Goal: Task Accomplishment & Management: Manage account settings

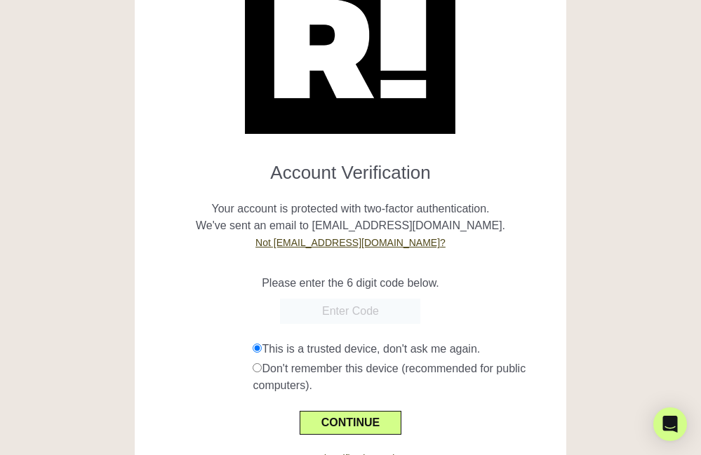
scroll to position [152, 0]
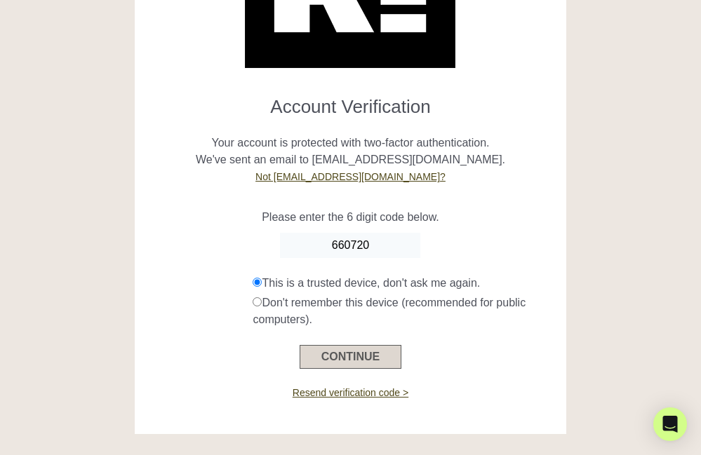
type input "660720"
click at [344, 358] on button "CONTINUE" at bounding box center [350, 357] width 102 height 24
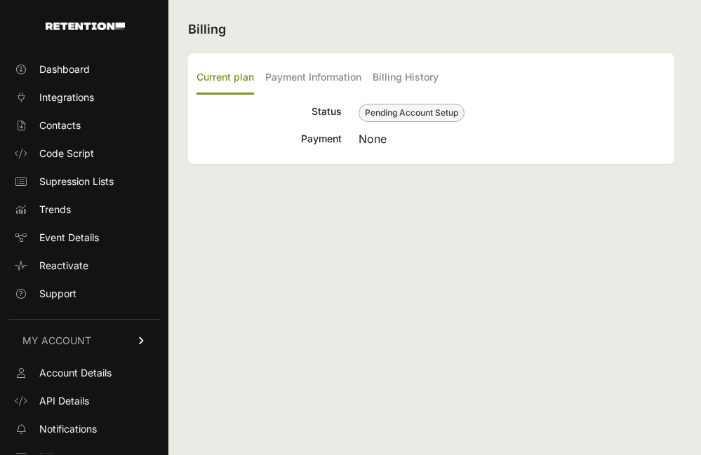
scroll to position [71, 0]
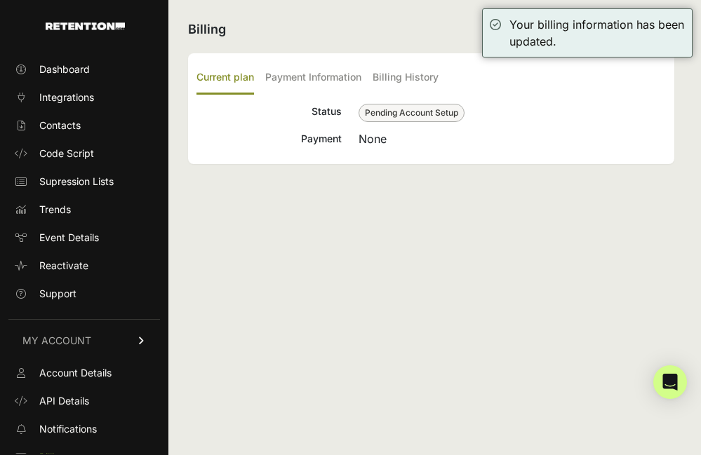
scroll to position [71, 0]
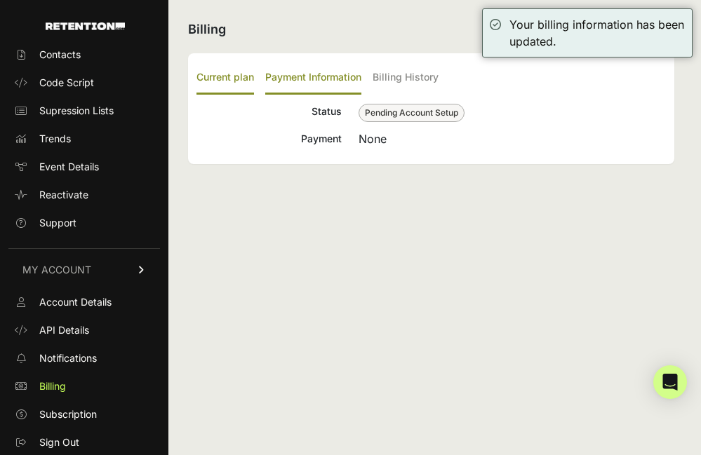
click at [328, 80] on label "Payment Information" at bounding box center [313, 78] width 96 height 33
click at [0, 0] on input "Payment Information" at bounding box center [0, 0] width 0 height 0
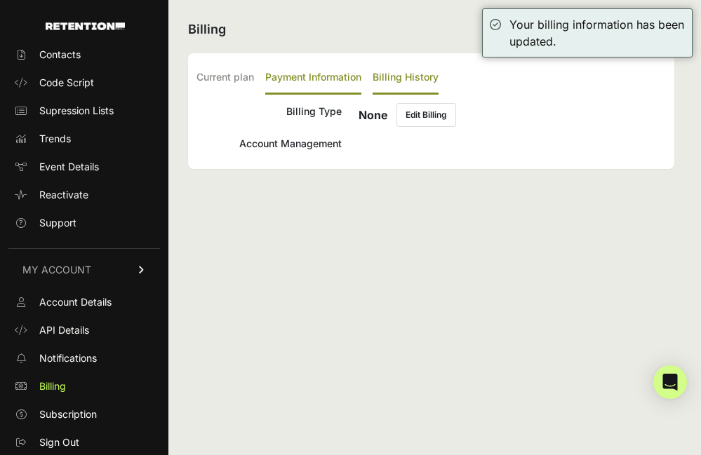
click at [405, 80] on label "Billing History" at bounding box center [405, 78] width 66 height 33
click at [0, 0] on input "Billing History" at bounding box center [0, 0] width 0 height 0
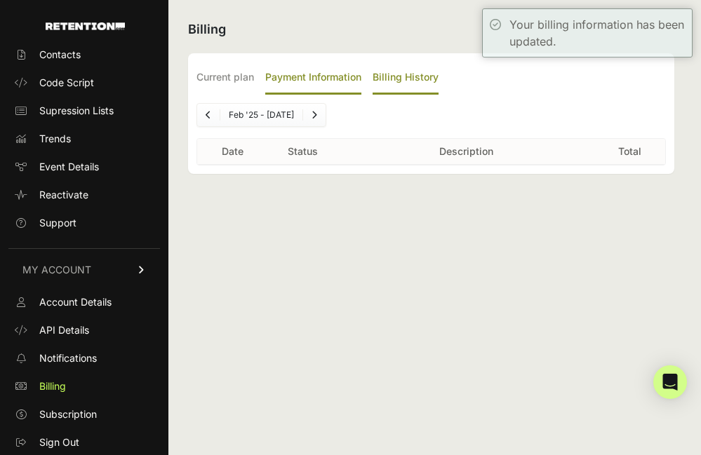
click at [341, 81] on label "Payment Information" at bounding box center [313, 78] width 96 height 33
click at [0, 0] on input "Payment Information" at bounding box center [0, 0] width 0 height 0
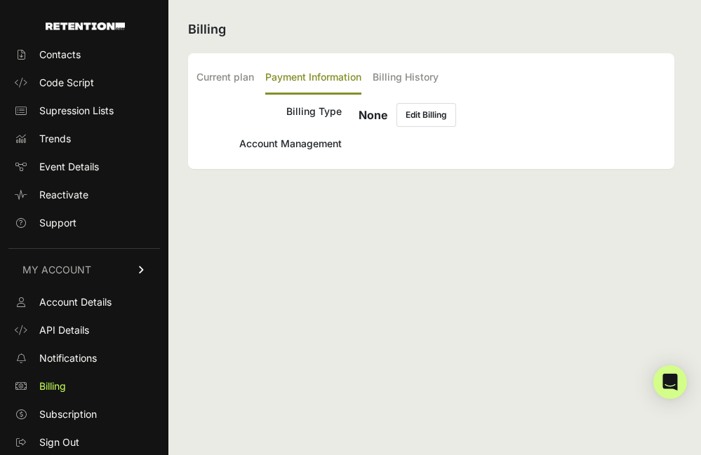
click at [434, 116] on button "Edit Billing" at bounding box center [426, 115] width 60 height 24
click at [239, 81] on label "Current plan" at bounding box center [224, 78] width 57 height 33
click at [0, 0] on input "Current plan" at bounding box center [0, 0] width 0 height 0
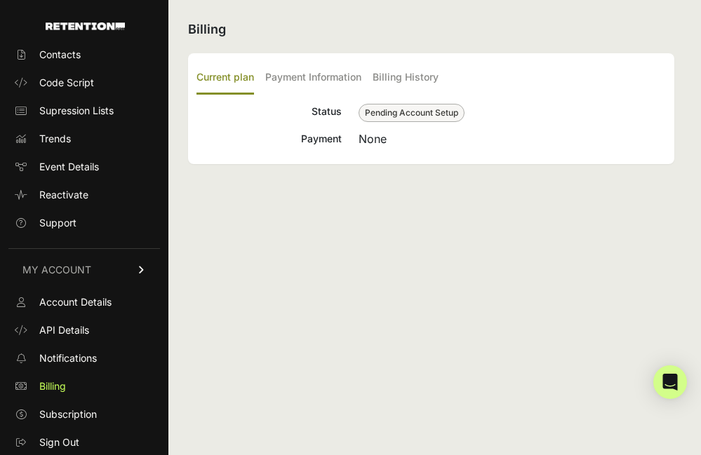
click at [420, 118] on span "Pending Account Setup" at bounding box center [411, 113] width 106 height 18
click at [310, 75] on label "Payment Information" at bounding box center [313, 78] width 96 height 33
click at [0, 0] on input "Payment Information" at bounding box center [0, 0] width 0 height 0
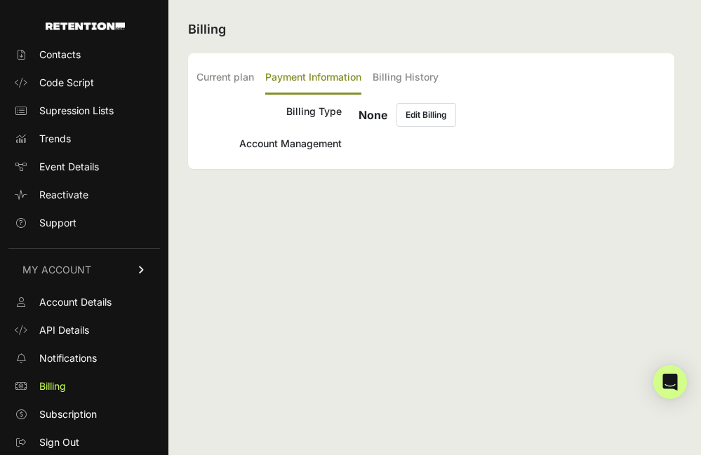
click at [423, 113] on button "Edit Billing" at bounding box center [426, 115] width 60 height 24
click at [236, 74] on label "Current plan" at bounding box center [224, 78] width 57 height 33
click at [0, 0] on input "Current plan" at bounding box center [0, 0] width 0 height 0
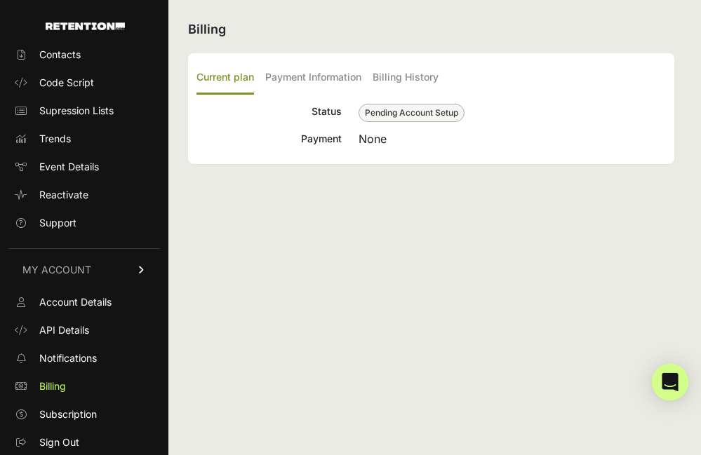
click at [673, 380] on icon "Open Intercom Messenger" at bounding box center [669, 382] width 16 height 18
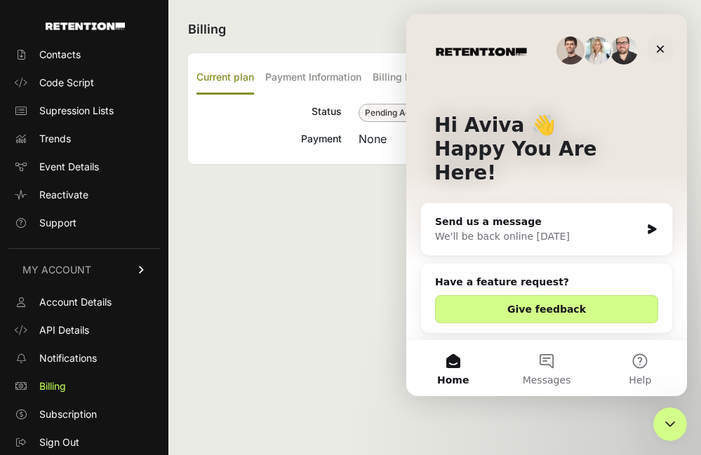
scroll to position [23, 0]
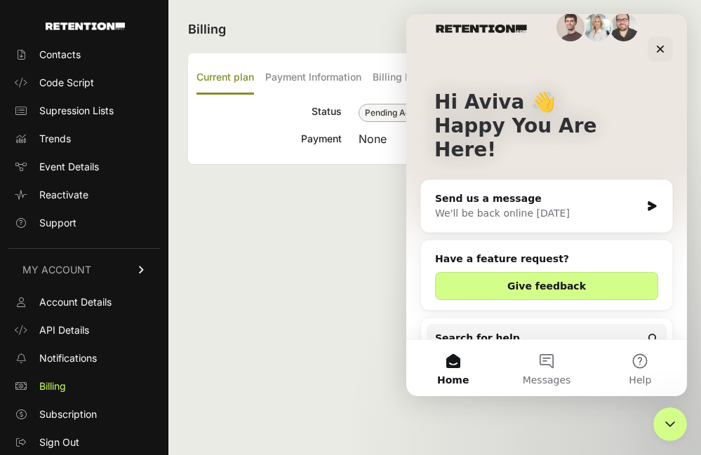
click at [494, 191] on div "Send us a message" at bounding box center [537, 198] width 205 height 15
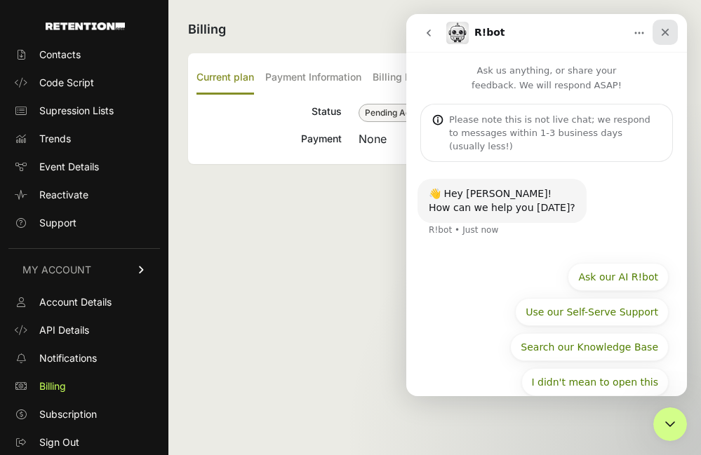
click at [660, 32] on icon "Close" at bounding box center [664, 32] width 11 height 11
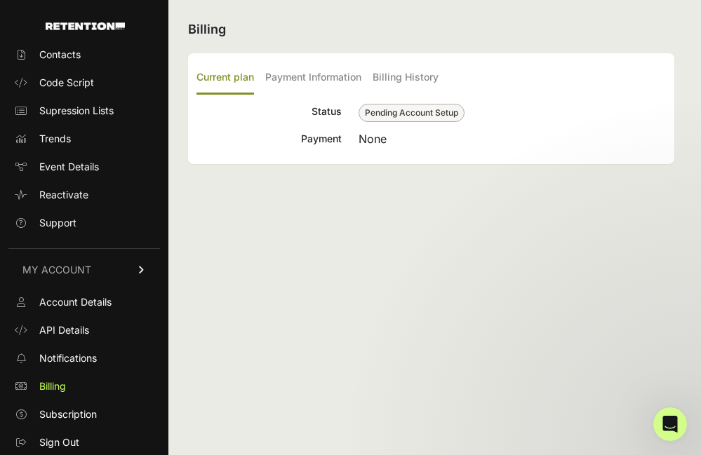
scroll to position [0, 0]
